Goal: Use online tool/utility: Utilize a website feature to perform a specific function

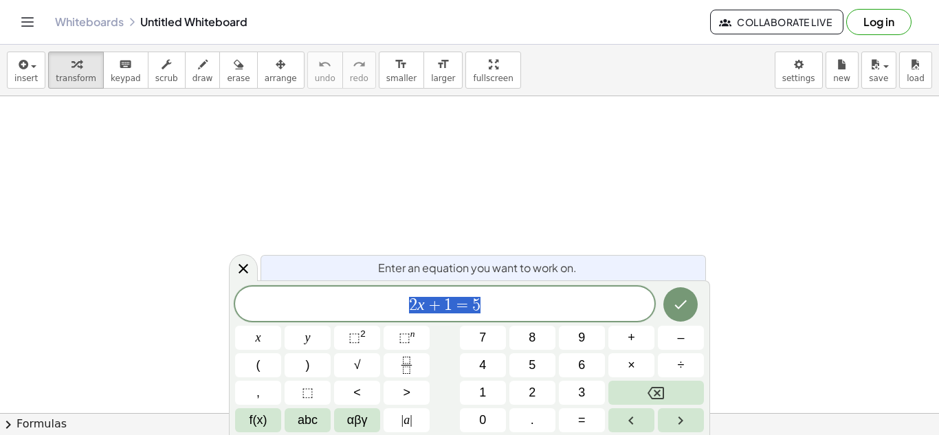
scroll to position [1, 0]
click at [680, 299] on icon "Done" at bounding box center [680, 304] width 16 height 16
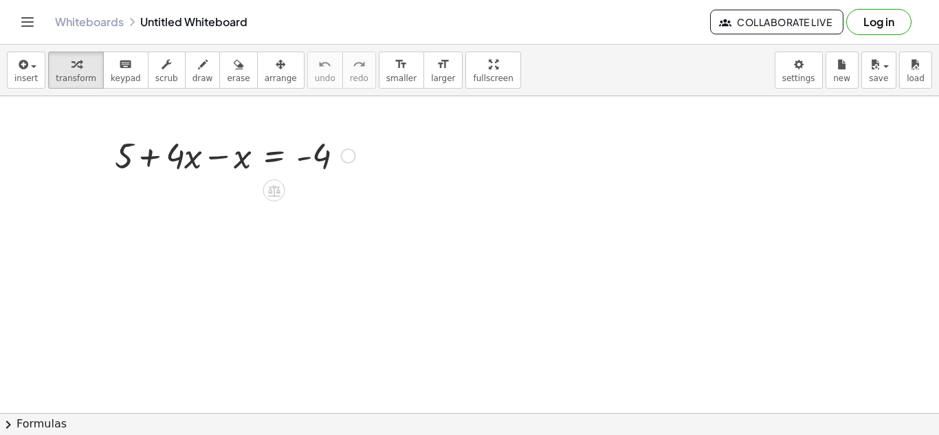
click at [351, 153] on div at bounding box center [348, 155] width 15 height 15
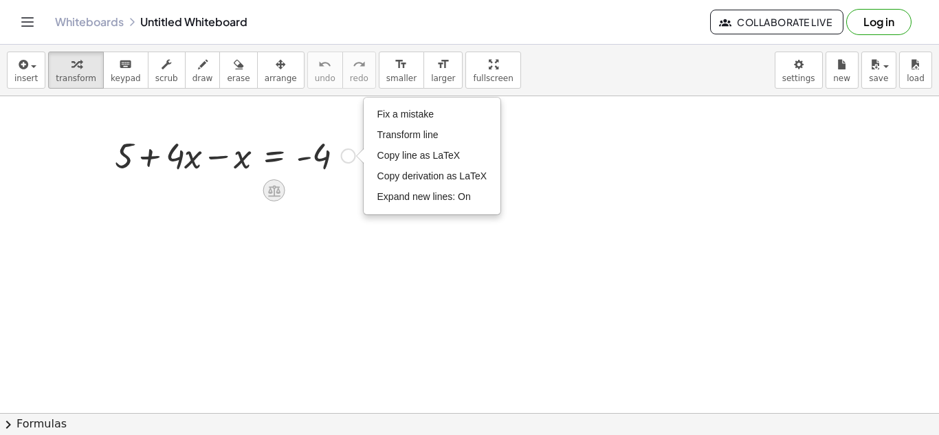
click at [276, 190] on icon at bounding box center [274, 191] width 12 height 12
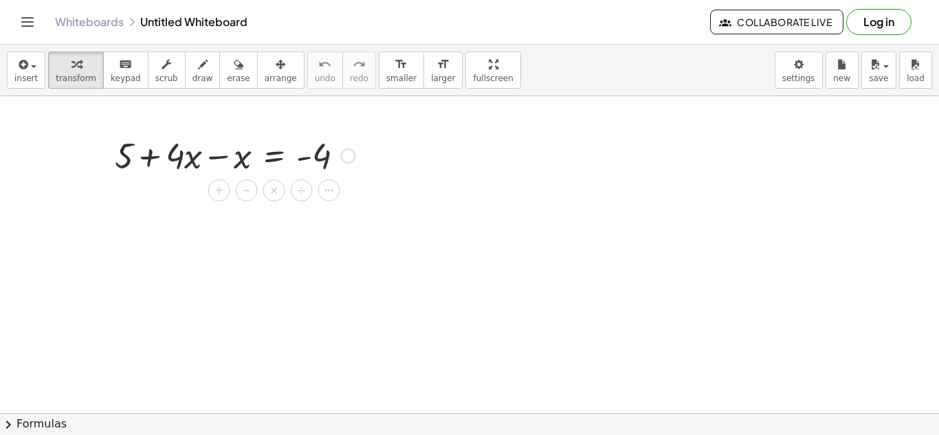
click at [241, 160] on div at bounding box center [235, 154] width 254 height 47
click at [170, 208] on div at bounding box center [235, 201] width 254 height 47
click at [322, 203] on div at bounding box center [235, 201] width 254 height 47
click at [269, 245] on div at bounding box center [274, 237] width 22 height 22
click at [174, 208] on div at bounding box center [235, 201] width 254 height 47
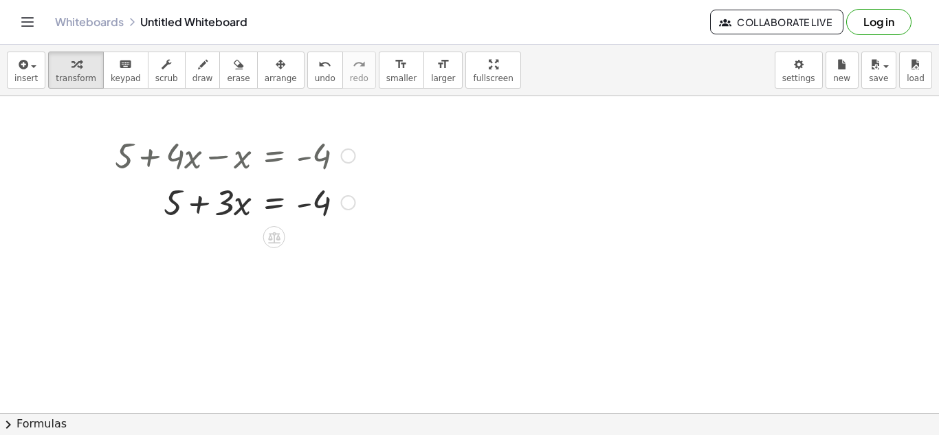
click at [313, 206] on div at bounding box center [235, 201] width 254 height 47
click at [278, 233] on icon at bounding box center [274, 238] width 12 height 12
click at [219, 241] on span "+" at bounding box center [219, 238] width 8 height 20
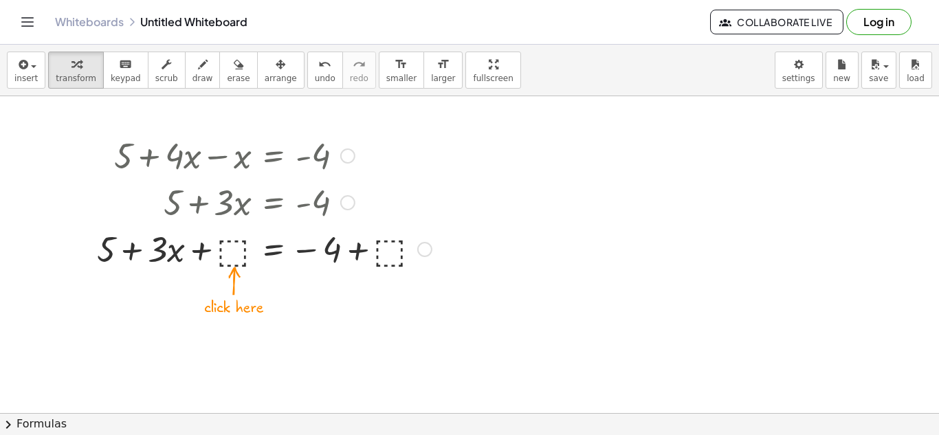
click at [217, 251] on div at bounding box center [264, 248] width 348 height 47
click at [229, 255] on div at bounding box center [264, 248] width 348 height 47
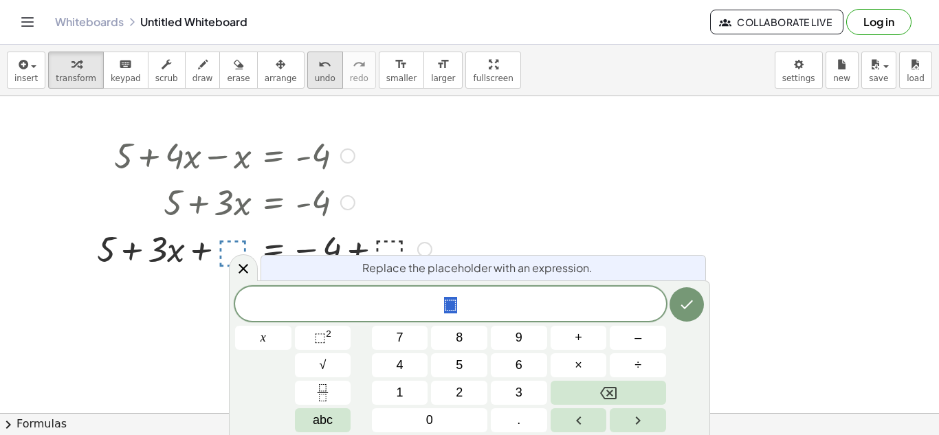
click at [318, 71] on icon "undo" at bounding box center [324, 64] width 13 height 16
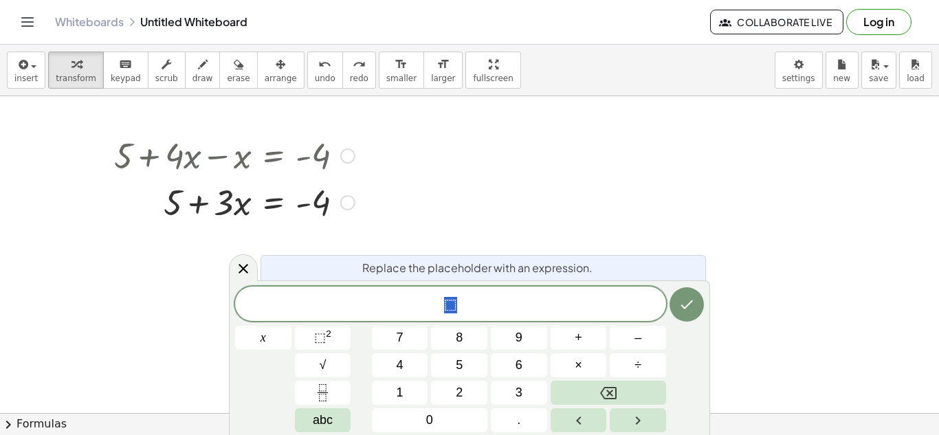
click at [226, 205] on div at bounding box center [264, 201] width 348 height 47
click at [181, 203] on div at bounding box center [264, 201] width 348 height 47
click at [271, 208] on div at bounding box center [264, 201] width 348 height 47
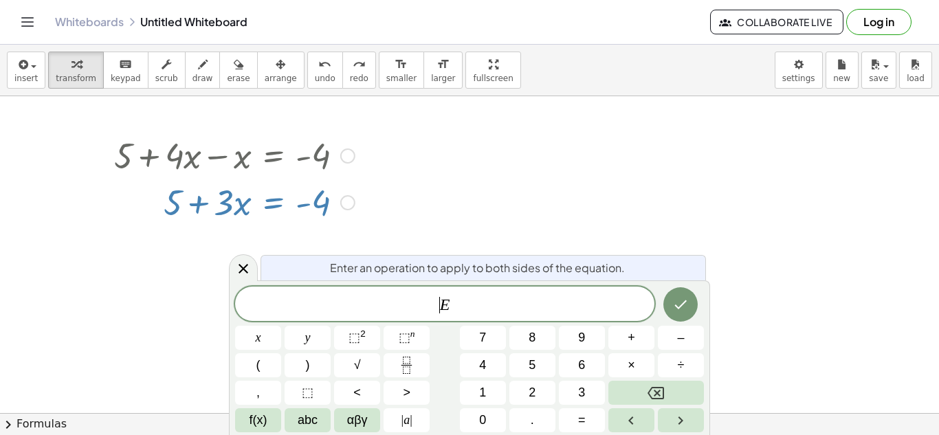
click at [421, 296] on span "​ E" at bounding box center [444, 305] width 419 height 19
click at [676, 300] on icon "Done" at bounding box center [680, 304] width 16 height 16
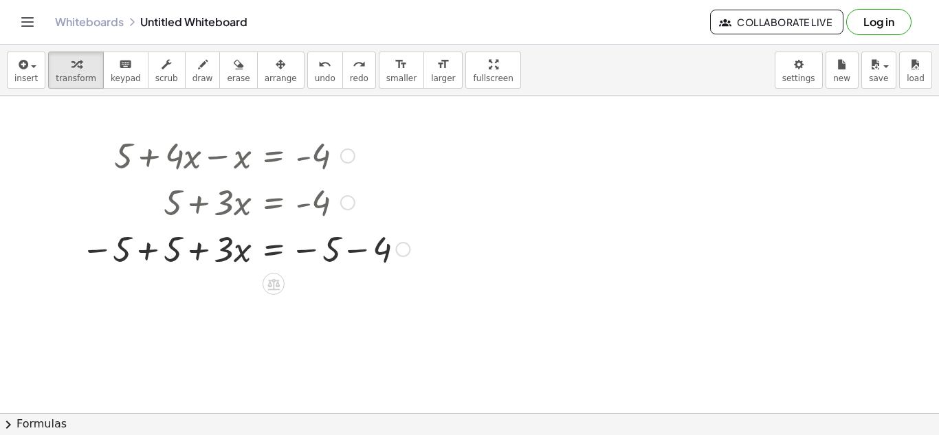
click at [145, 253] on div at bounding box center [264, 248] width 348 height 47
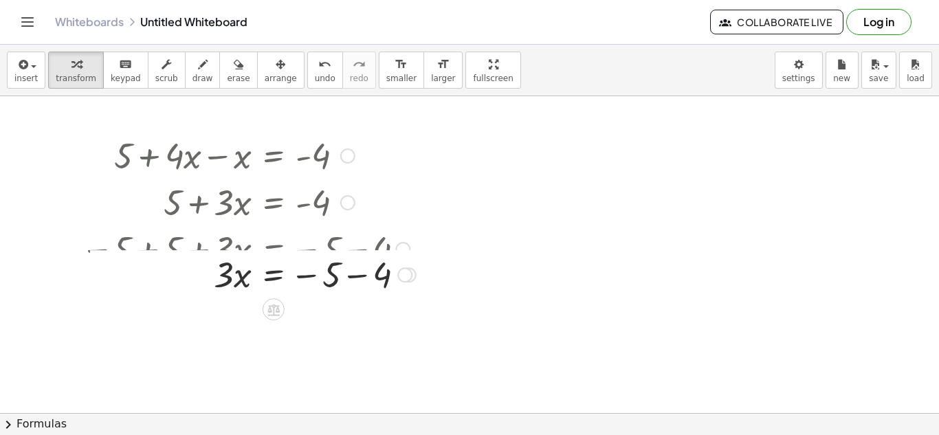
click at [362, 253] on div at bounding box center [219, 248] width 427 height 47
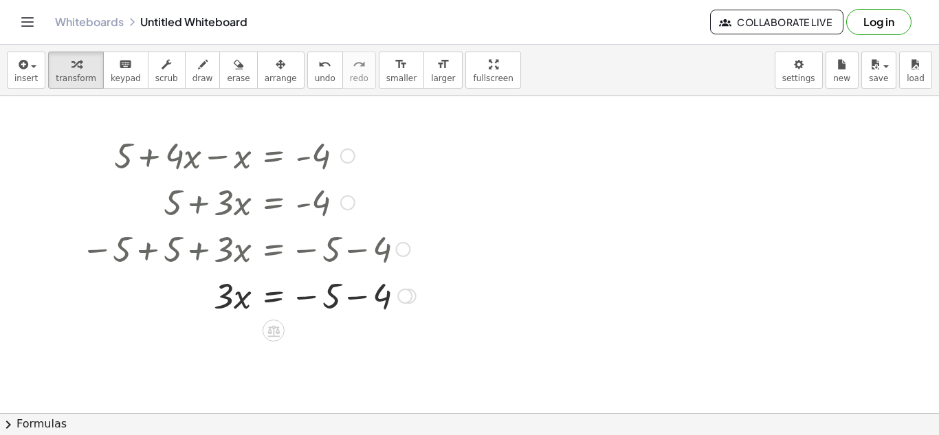
click at [357, 305] on div at bounding box center [264, 294] width 348 height 47
click at [245, 353] on div at bounding box center [264, 341] width 348 height 47
click at [226, 346] on div at bounding box center [264, 341] width 348 height 47
click at [269, 342] on div at bounding box center [264, 341] width 348 height 47
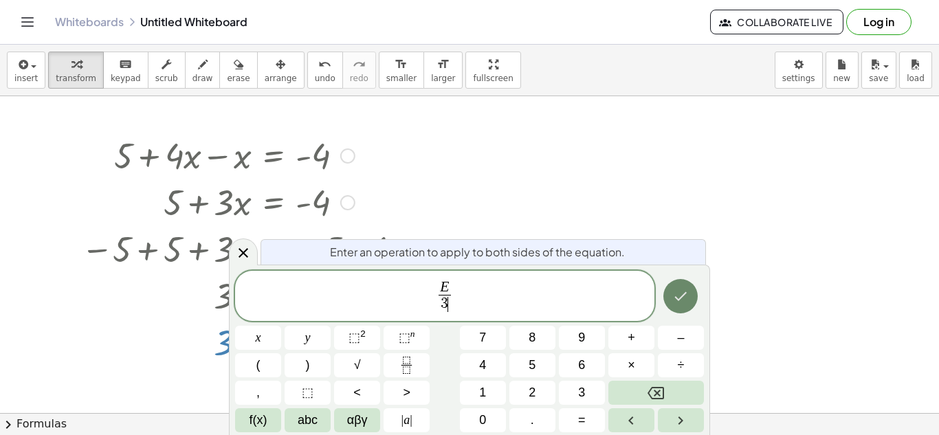
click at [680, 289] on icon "Done" at bounding box center [680, 296] width 16 height 16
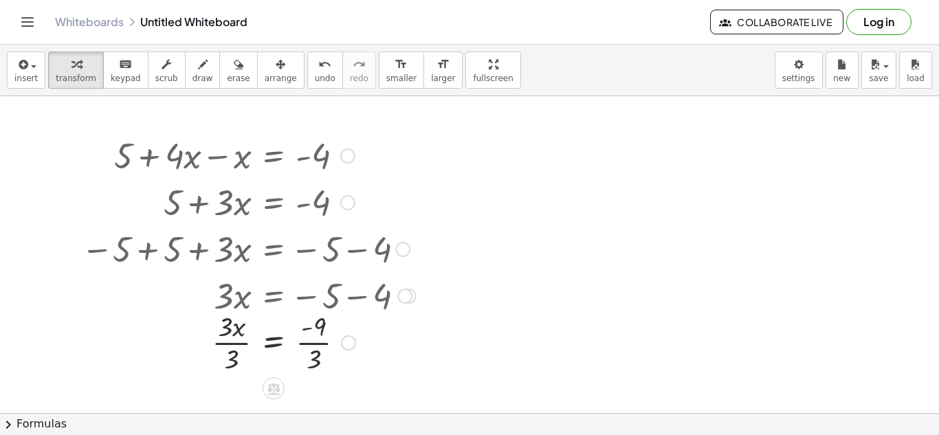
click at [232, 347] on div at bounding box center [264, 341] width 348 height 69
click at [325, 330] on div at bounding box center [264, 341] width 348 height 69
click at [320, 342] on div at bounding box center [264, 341] width 348 height 69
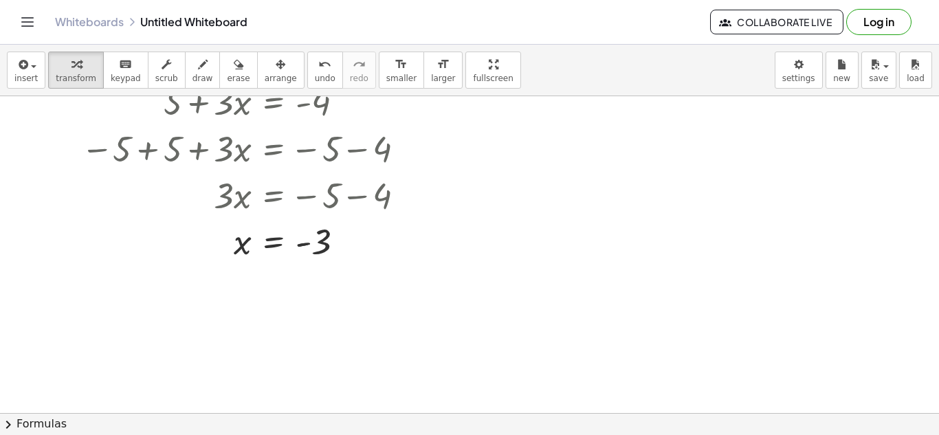
scroll to position [101, 0]
click at [305, 171] on div at bounding box center [296, 193] width 412 height 47
click at [219, 64] on button "erase" at bounding box center [238, 70] width 38 height 37
click at [219, 68] on button "erase" at bounding box center [238, 70] width 38 height 37
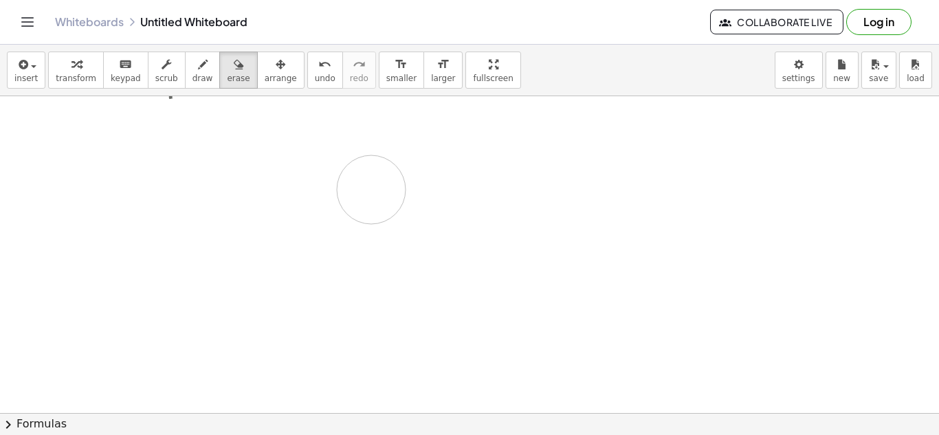
drag, startPoint x: 264, startPoint y: 212, endPoint x: 379, endPoint y: 193, distance: 116.3
click at [379, 193] on div at bounding box center [469, 356] width 939 height 723
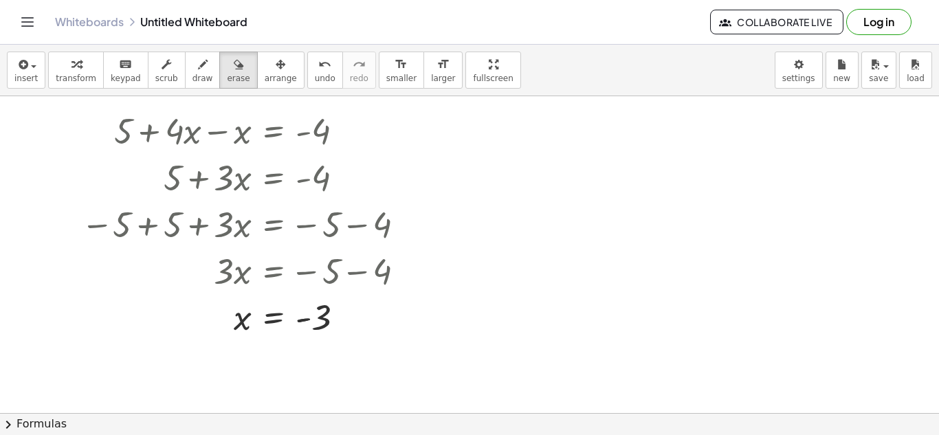
scroll to position [29, 0]
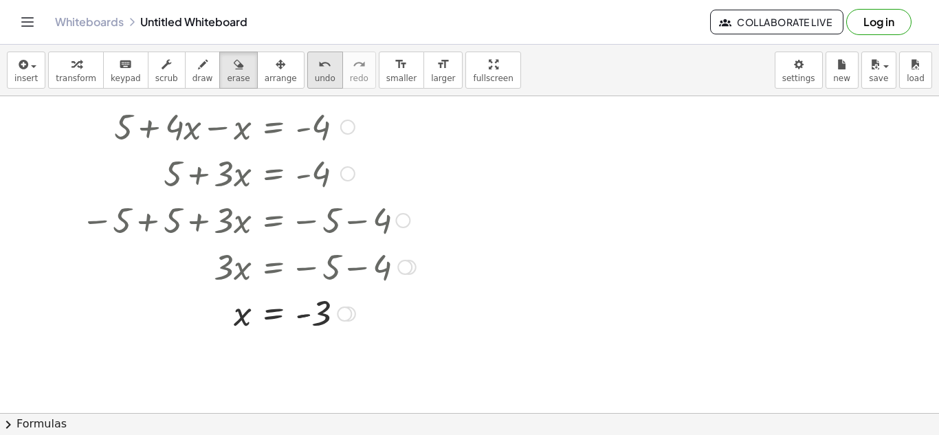
click at [318, 69] on icon "undo" at bounding box center [324, 64] width 13 height 16
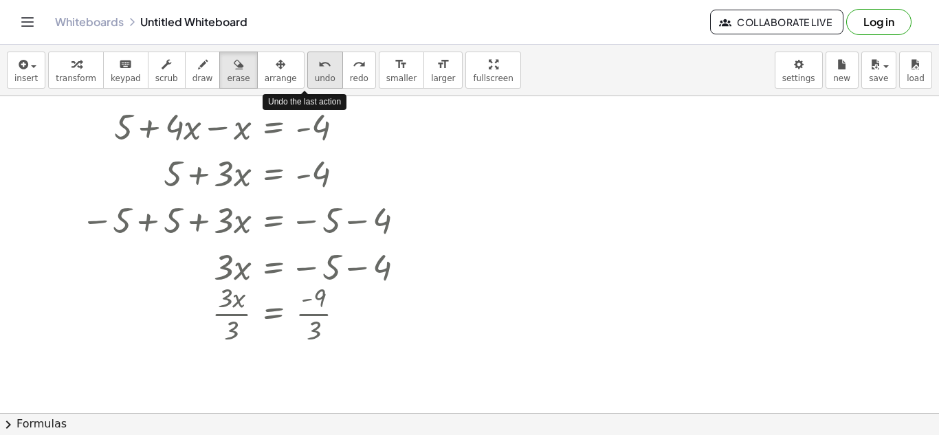
click at [318, 69] on icon "undo" at bounding box center [324, 64] width 13 height 16
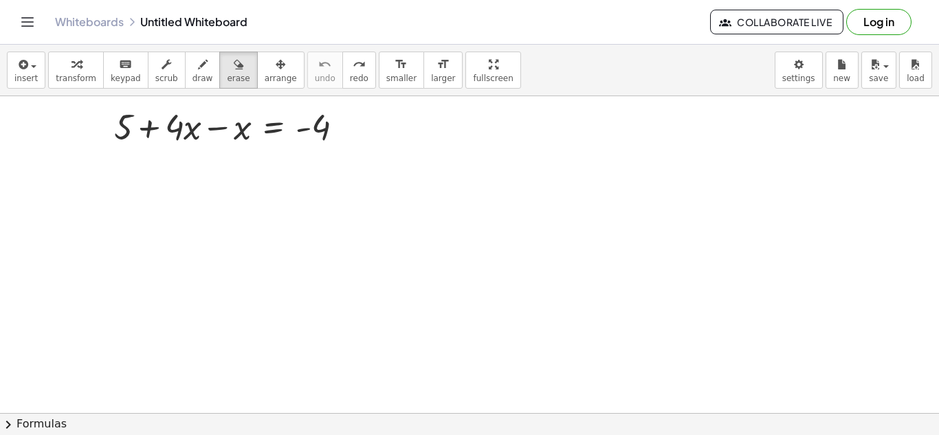
click at [277, 124] on div at bounding box center [469, 384] width 939 height 634
click at [308, 125] on div at bounding box center [469, 384] width 939 height 634
click at [320, 118] on div at bounding box center [469, 384] width 939 height 634
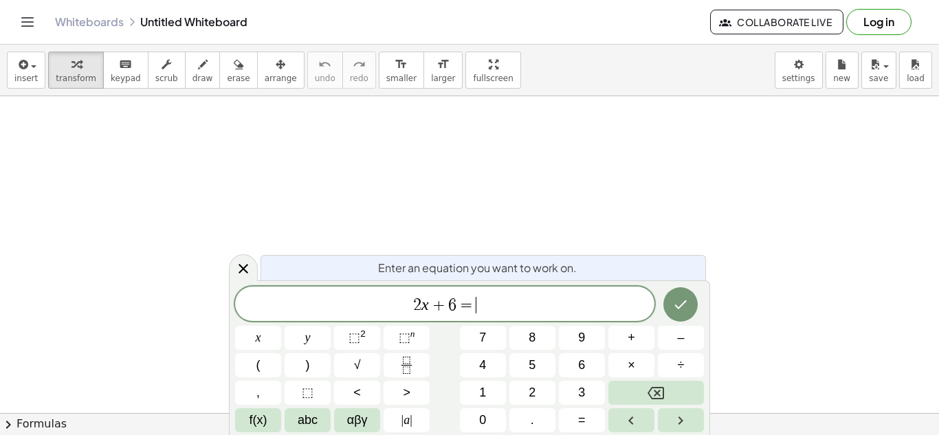
scroll to position [5, 0]
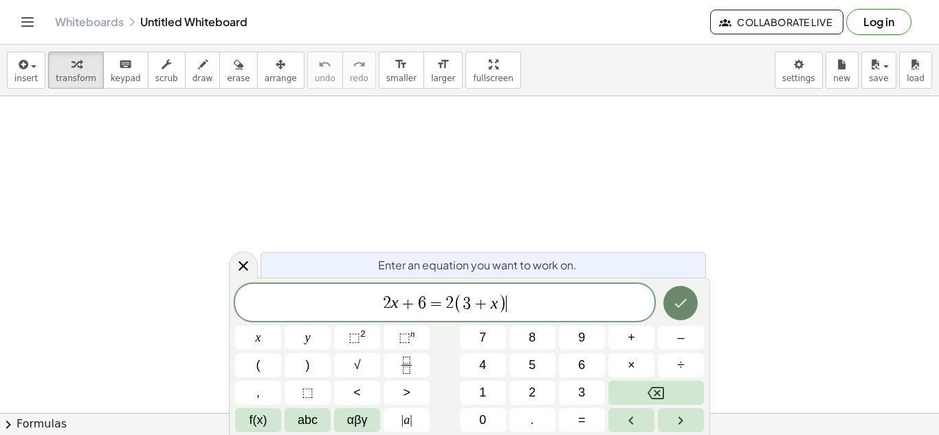
click at [680, 299] on icon "Done" at bounding box center [680, 303] width 16 height 16
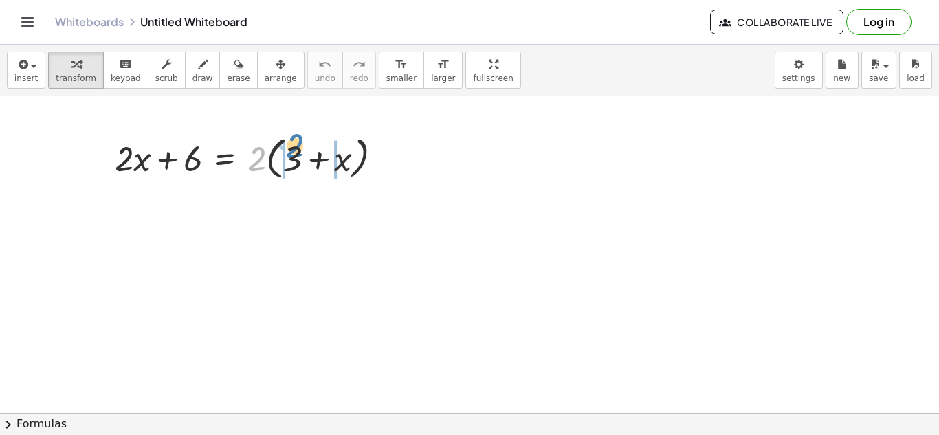
drag, startPoint x: 258, startPoint y: 167, endPoint x: 297, endPoint y: 154, distance: 40.6
click at [297, 154] on div at bounding box center [254, 157] width 292 height 52
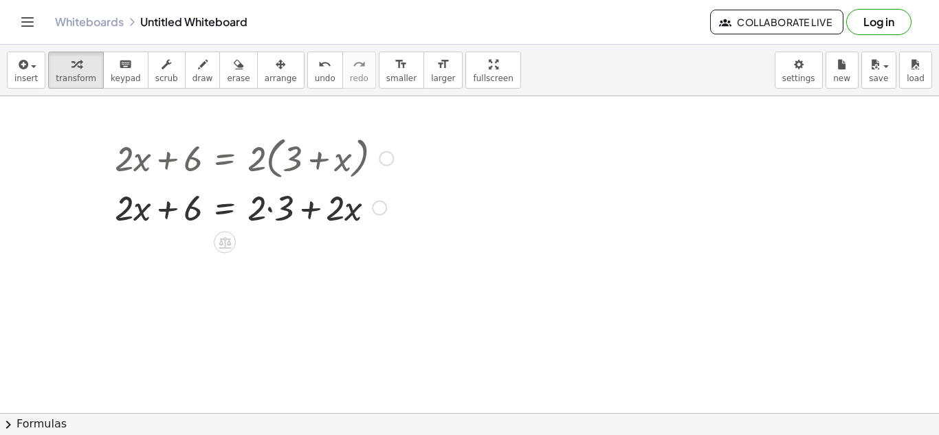
click at [278, 212] on div at bounding box center [254, 207] width 292 height 47
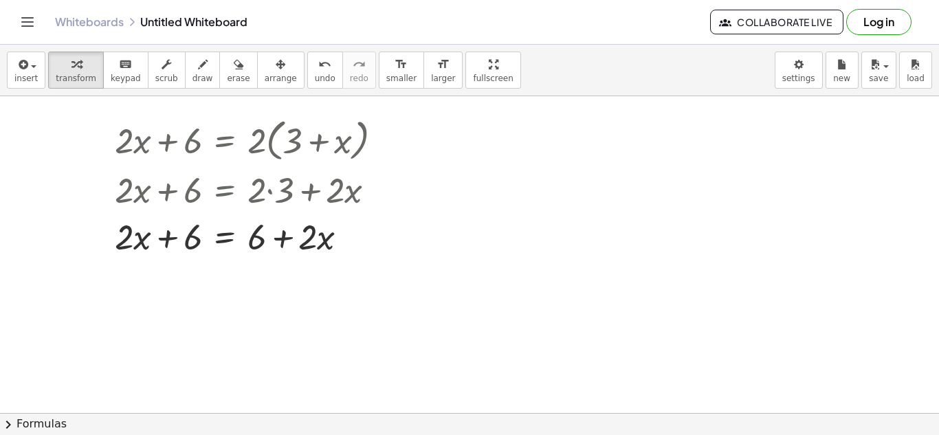
scroll to position [16, 0]
click at [395, 62] on icon "format_size" at bounding box center [401, 64] width 13 height 16
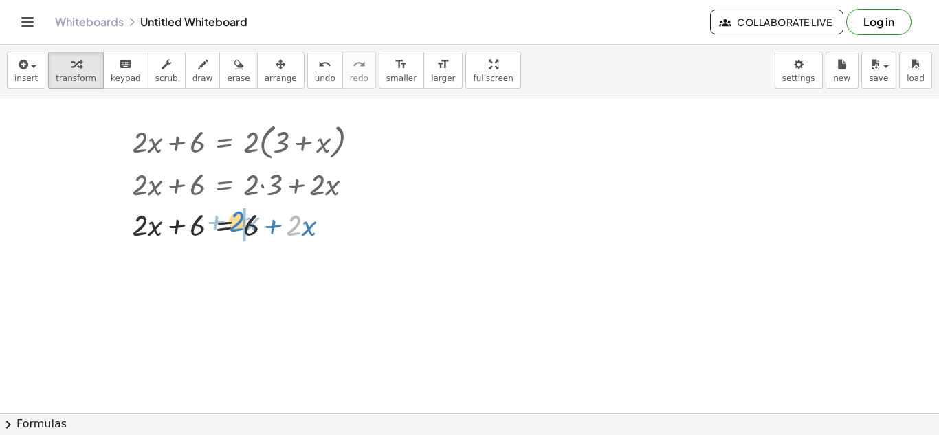
drag, startPoint x: 301, startPoint y: 222, endPoint x: 246, endPoint y: 219, distance: 55.1
click at [246, 219] on div at bounding box center [251, 223] width 252 height 41
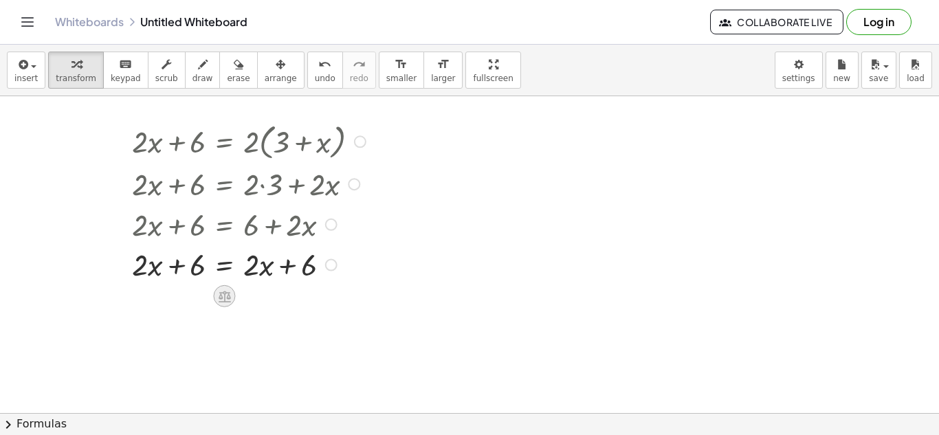
click at [223, 297] on icon at bounding box center [224, 296] width 14 height 14
click at [304, 315] on div at bounding box center [469, 397] width 939 height 634
click at [359, 280] on div at bounding box center [251, 263] width 252 height 41
click at [227, 263] on div at bounding box center [251, 263] width 252 height 41
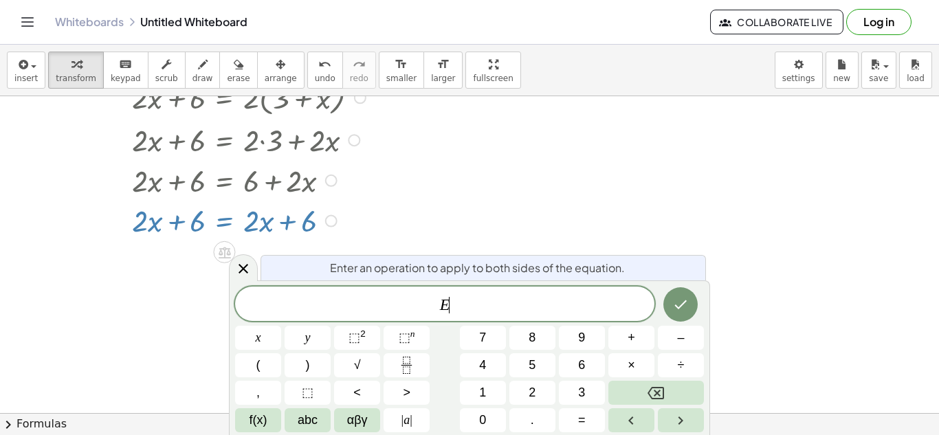
scroll to position [64, 0]
